Goal: Go to known website: Access a specific website the user already knows

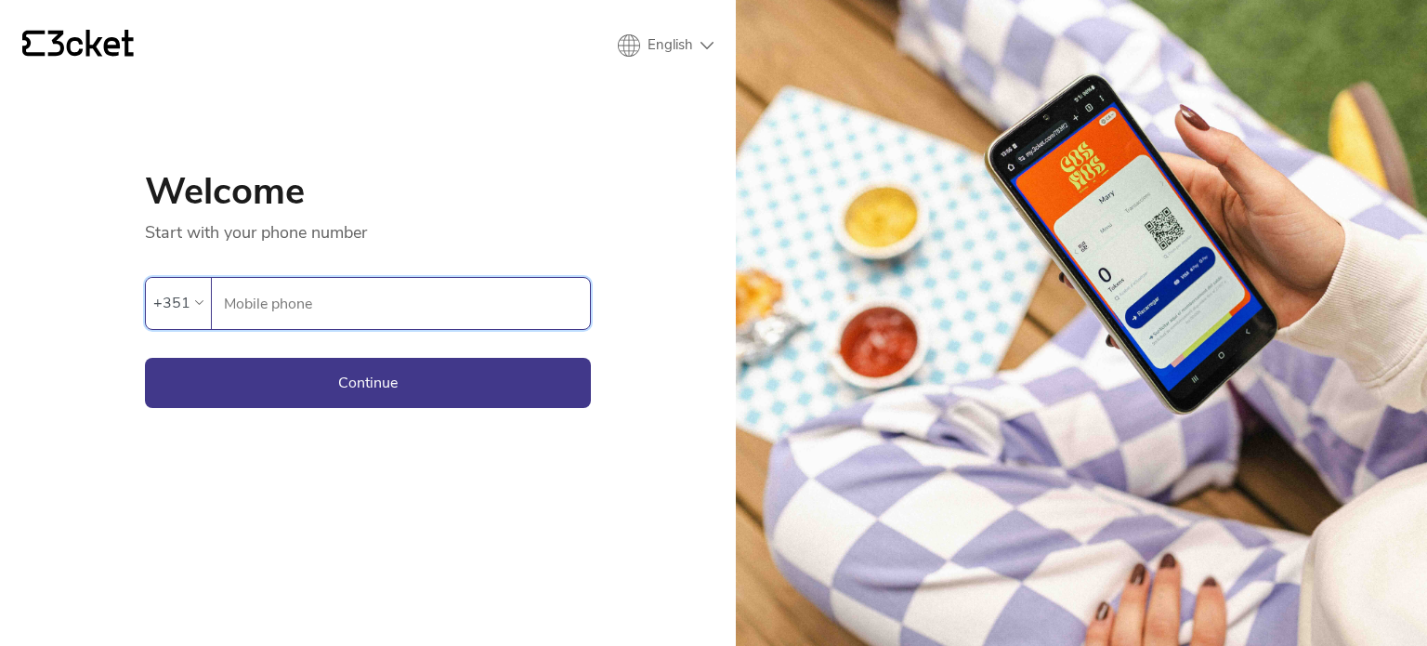
type input "933238617"
click at [390, 386] on button "Continue" at bounding box center [368, 383] width 446 height 50
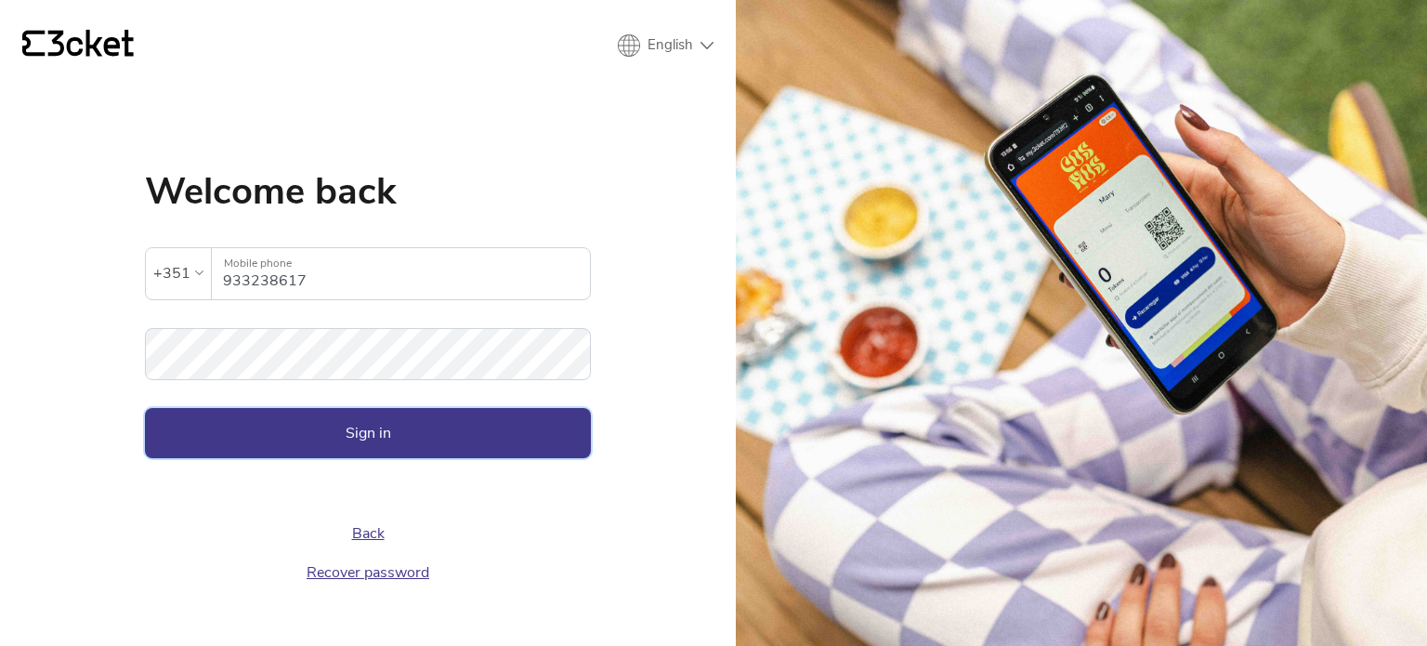
click at [361, 443] on button "Sign in" at bounding box center [368, 433] width 446 height 50
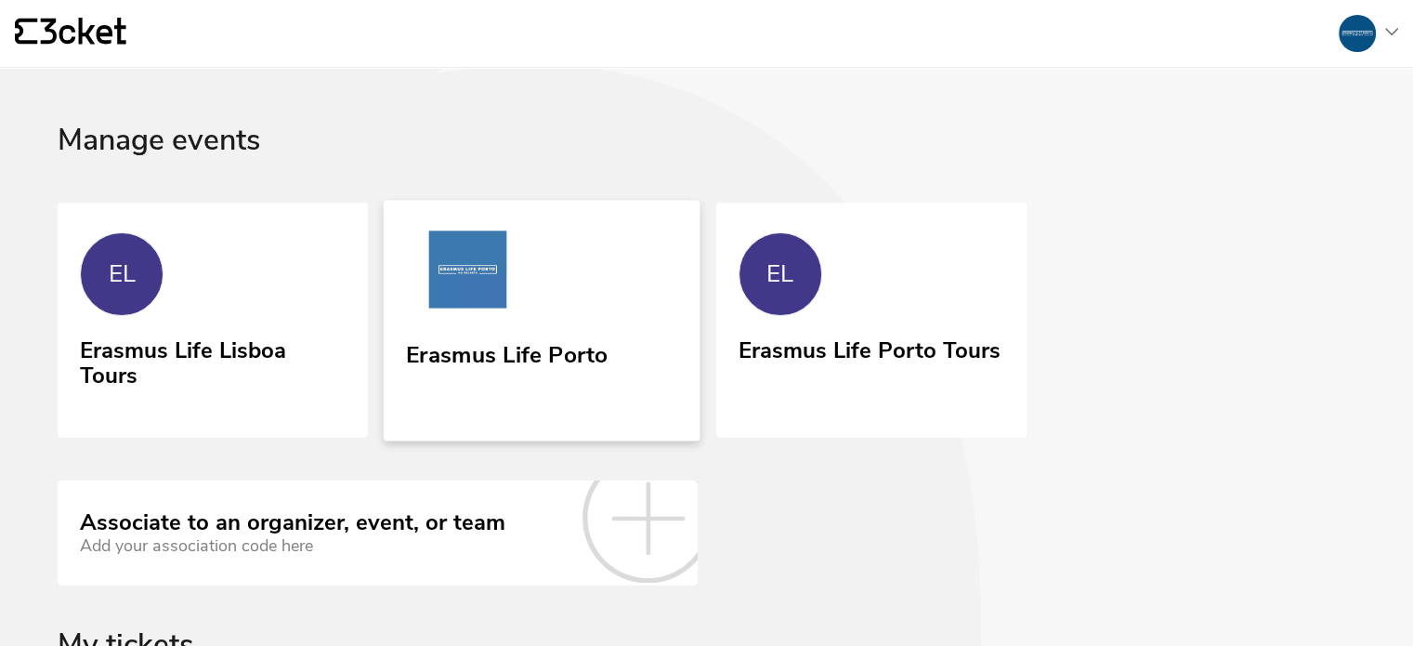
click at [559, 337] on div "Erasmus Life Porto" at bounding box center [507, 350] width 202 height 33
